Goal: Find specific page/section: Find specific page/section

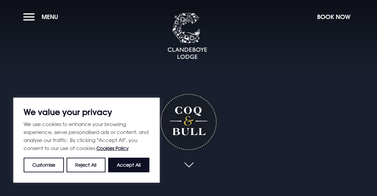
click at [131, 164] on button "Accept All" at bounding box center [128, 164] width 41 height 15
checkbox input "true"
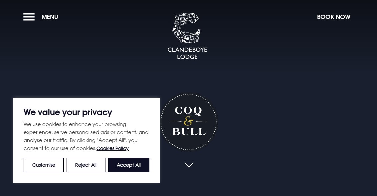
checkbox input "true"
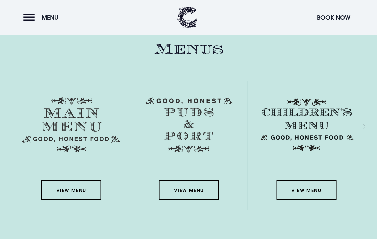
scroll to position [906, 0]
click at [68, 192] on link "View Menu" at bounding box center [71, 191] width 60 height 20
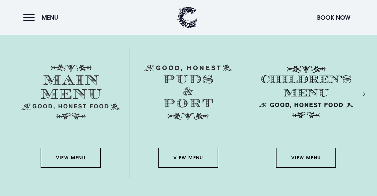
scroll to position [893, 0]
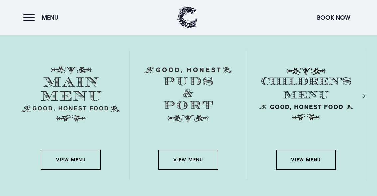
click at [192, 159] on link "View Menu" at bounding box center [188, 159] width 60 height 20
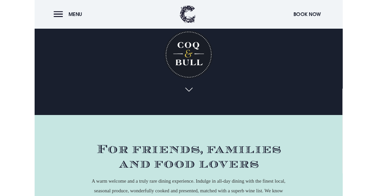
scroll to position [0, 0]
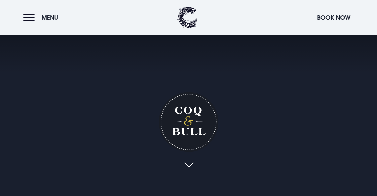
click at [36, 17] on button "Menu" at bounding box center [42, 17] width 38 height 14
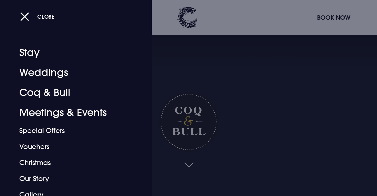
click at [55, 132] on link "Special Offers" at bounding box center [71, 130] width 104 height 16
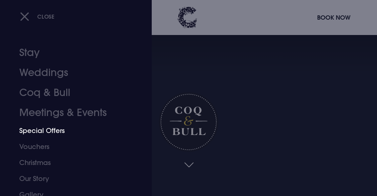
click at [66, 93] on link "Coq & Bull" at bounding box center [71, 92] width 104 height 20
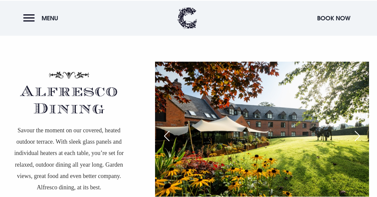
scroll to position [1087, 0]
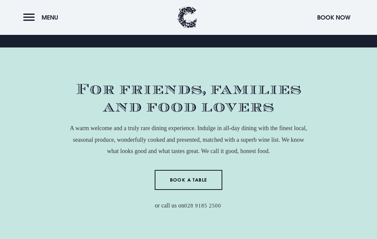
click at [325, 110] on div "For friends, families and food lovers A warm welcome and a truly rare dining ex…" at bounding box center [188, 146] width 369 height 131
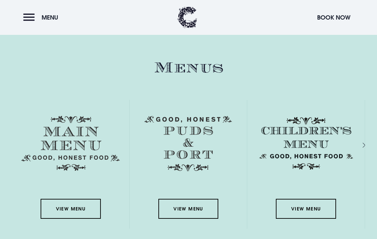
scroll to position [891, 0]
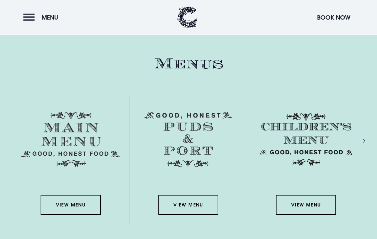
click at [64, 195] on link "View Menu" at bounding box center [71, 206] width 60 height 20
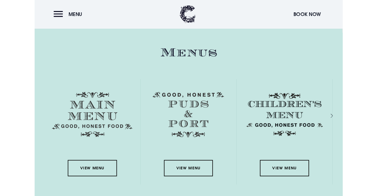
scroll to position [910, 0]
